Goal: Transaction & Acquisition: Download file/media

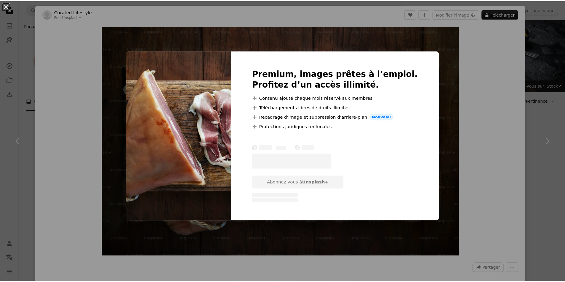
scroll to position [504, 0]
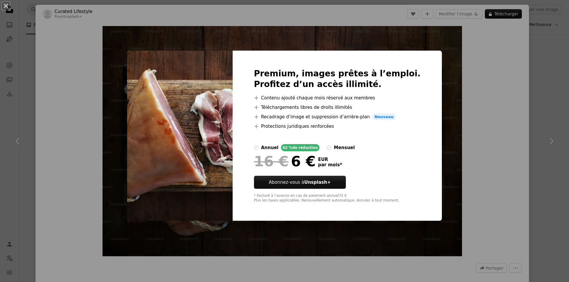
click at [534, 122] on div "An X shape Premium, images prêtes à l’emploi. Profitez d’un accès illimité. A p…" at bounding box center [284, 141] width 569 height 282
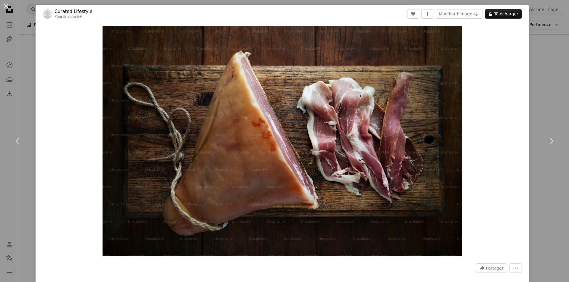
click at [536, 80] on div "An X shape Chevron left Chevron right Curated Lifestyle Pour Unsplash+ A heart …" at bounding box center [284, 141] width 569 height 282
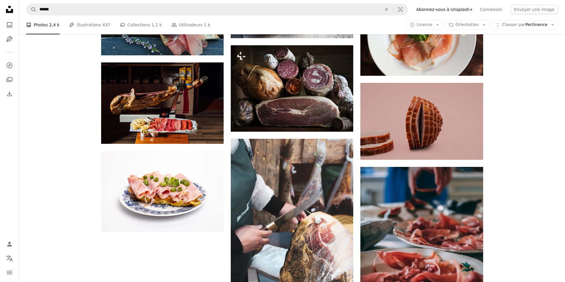
scroll to position [711, 0]
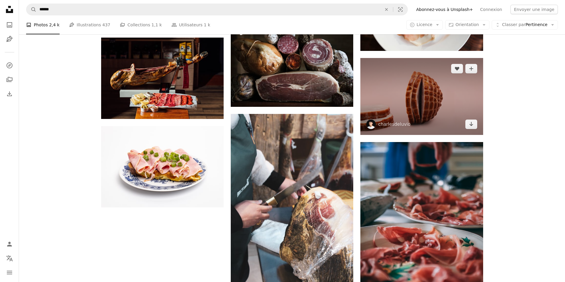
click at [411, 87] on img at bounding box center [421, 96] width 122 height 77
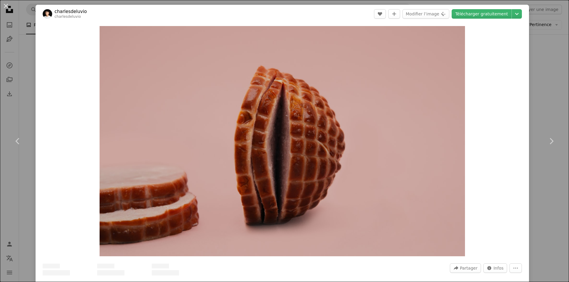
click at [540, 64] on div "An X shape Chevron left Chevron right charlesdeluvio charlesdeluvio A heart A p…" at bounding box center [284, 141] width 569 height 282
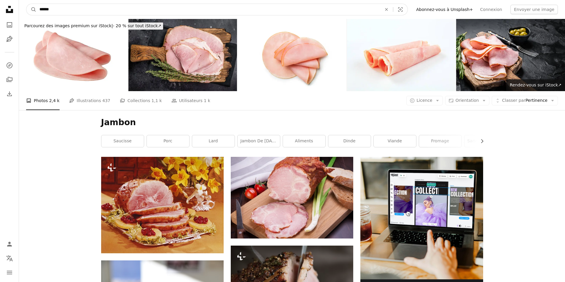
click at [148, 9] on input "******" at bounding box center [207, 9] width 343 height 11
type input "**********"
click at [26, 4] on button "A magnifying glass" at bounding box center [31, 9] width 10 height 11
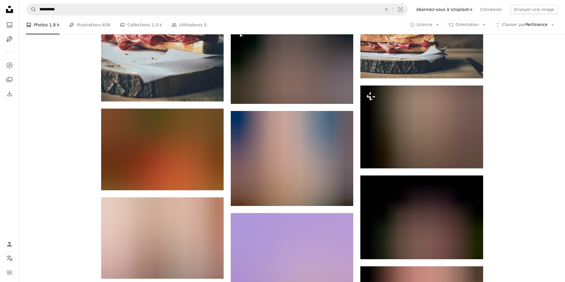
scroll to position [563, 0]
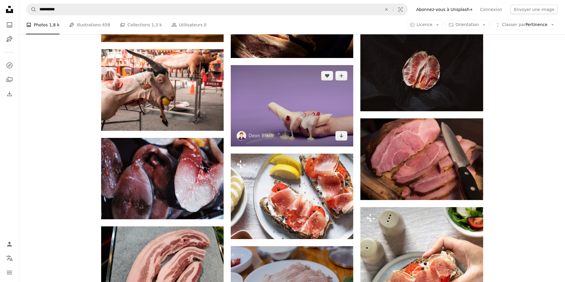
click at [341, 114] on img at bounding box center [292, 106] width 122 height 82
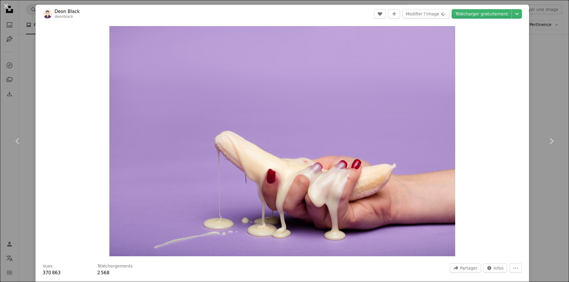
click at [541, 71] on div "An X shape Chevron left Chevron right [PERSON_NAME] deonblack A heart A plus si…" at bounding box center [284, 141] width 569 height 282
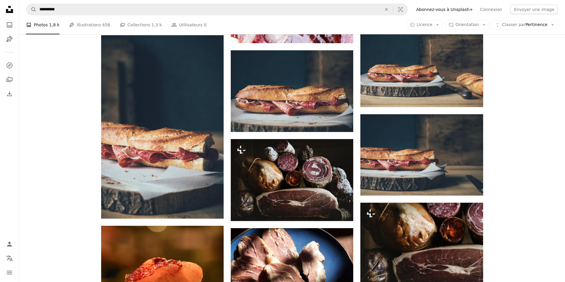
scroll to position [296, 0]
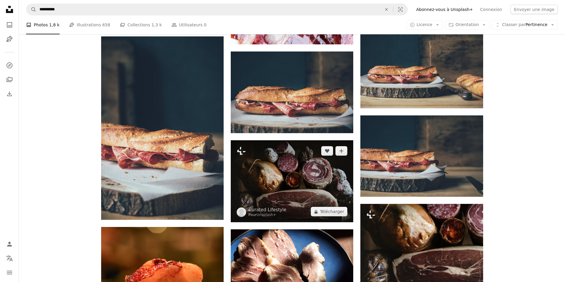
click at [319, 163] on img at bounding box center [292, 181] width 122 height 82
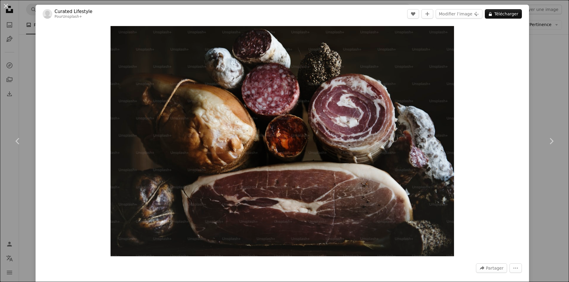
click at [534, 75] on div "An X shape Chevron left Chevron right Curated Lifestyle Pour Unsplash+ A heart …" at bounding box center [284, 141] width 569 height 282
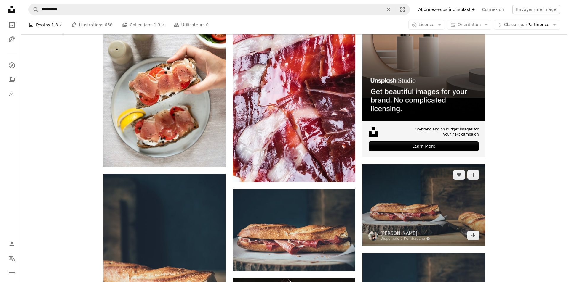
scroll to position [148, 0]
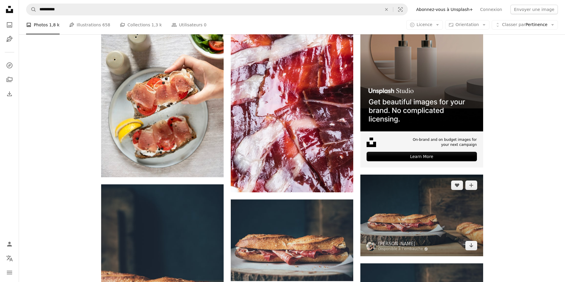
click at [410, 216] on img at bounding box center [421, 216] width 122 height 82
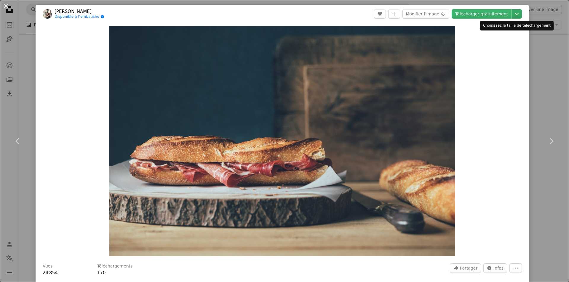
click at [512, 14] on icon "Chevron down" at bounding box center [516, 13] width 9 height 7
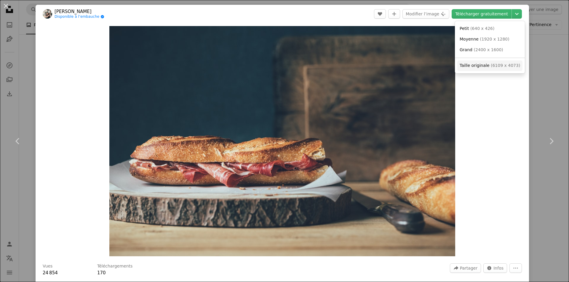
click at [481, 65] on span "Taille originale" at bounding box center [475, 65] width 30 height 5
